Goal: Information Seeking & Learning: Learn about a topic

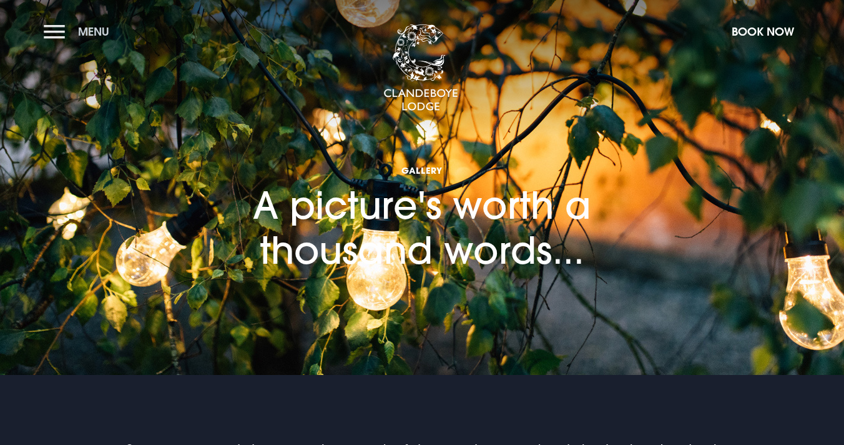
click at [58, 31] on button "Menu" at bounding box center [80, 31] width 72 height 27
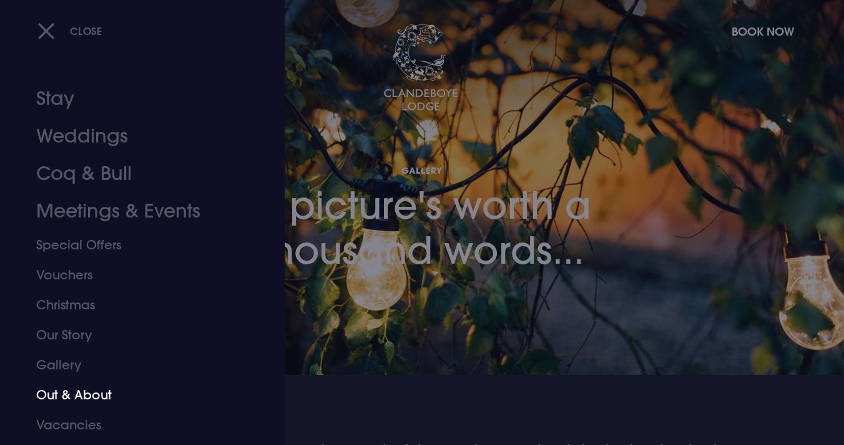
click at [83, 392] on link "Out & About" at bounding box center [134, 395] width 197 height 30
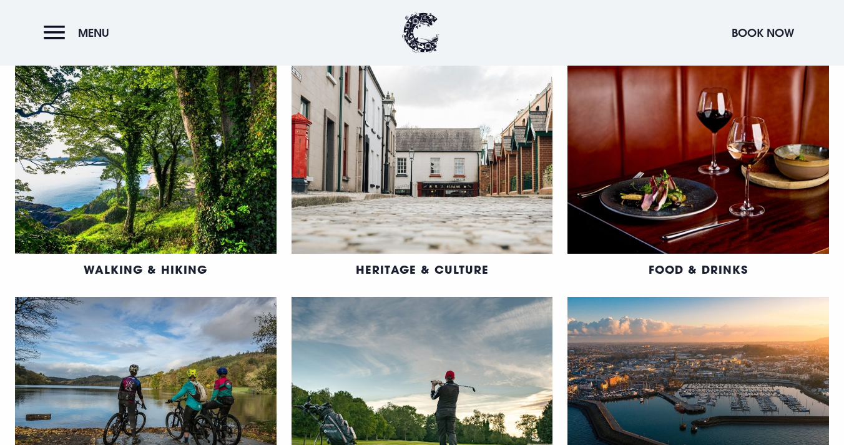
scroll to position [548, 0]
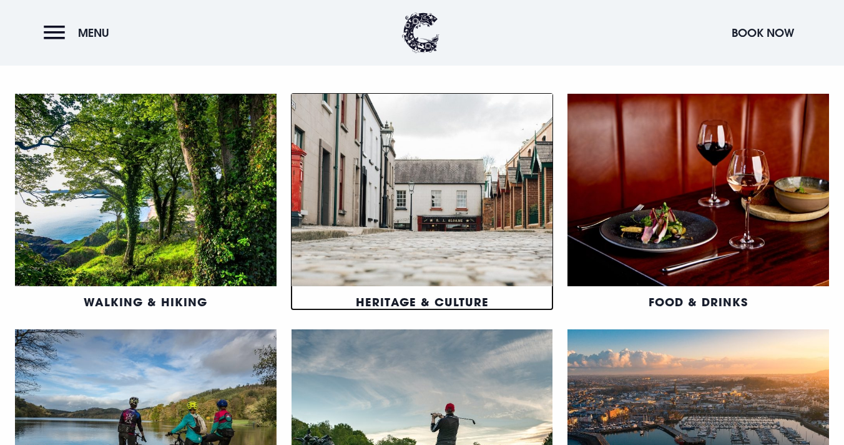
click at [430, 305] on link "Heritage & Culture" at bounding box center [422, 301] width 133 height 15
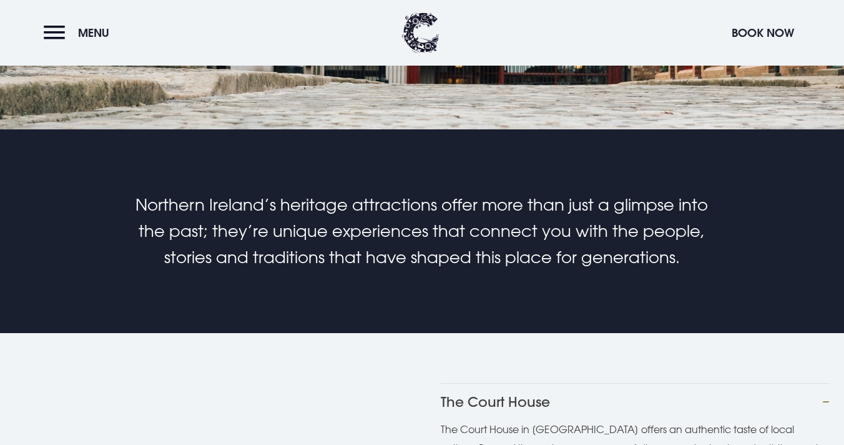
scroll to position [245, 0]
